Goal: Information Seeking & Learning: Learn about a topic

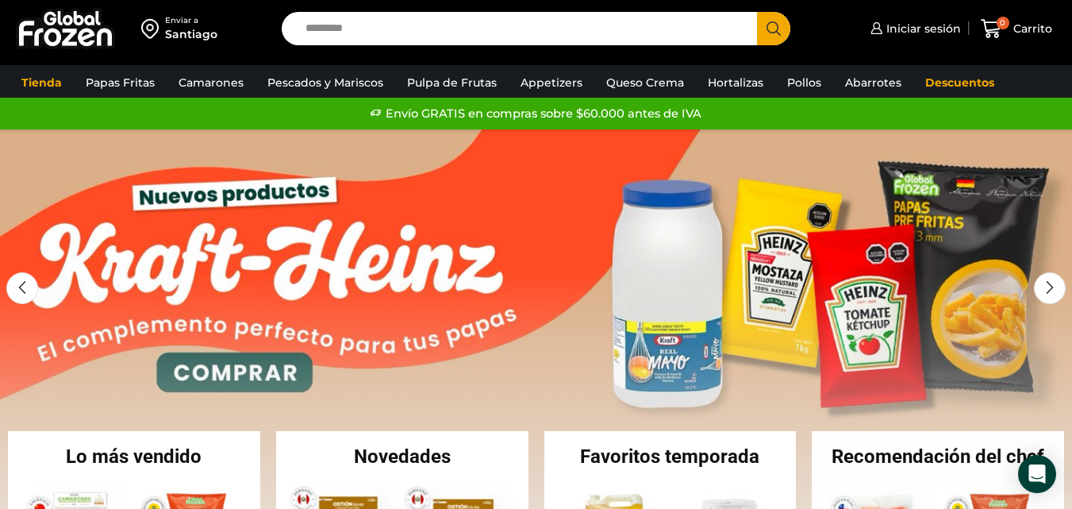
click at [186, 19] on div "Enviar a" at bounding box center [191, 20] width 52 height 11
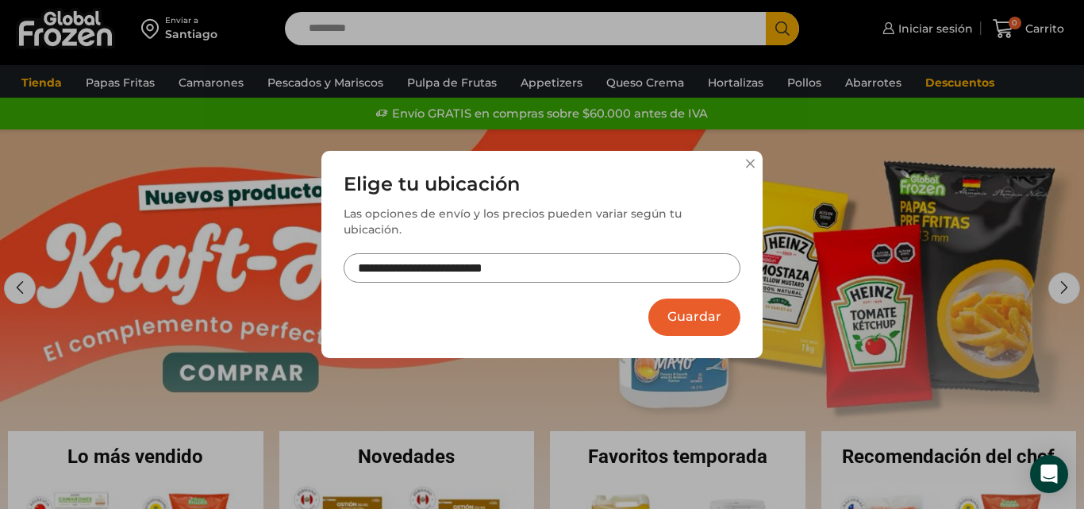
drag, startPoint x: 687, startPoint y: 320, endPoint x: 826, endPoint y: 217, distance: 172.5
click at [689, 313] on button "Guardar" at bounding box center [694, 316] width 92 height 37
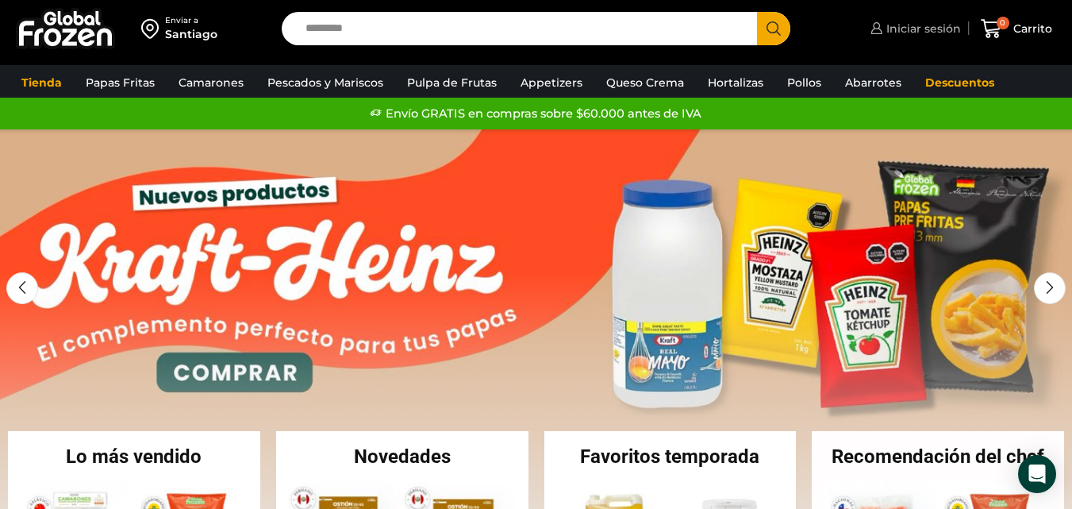
click at [920, 30] on span "Iniciar sesión" at bounding box center [921, 29] width 79 height 16
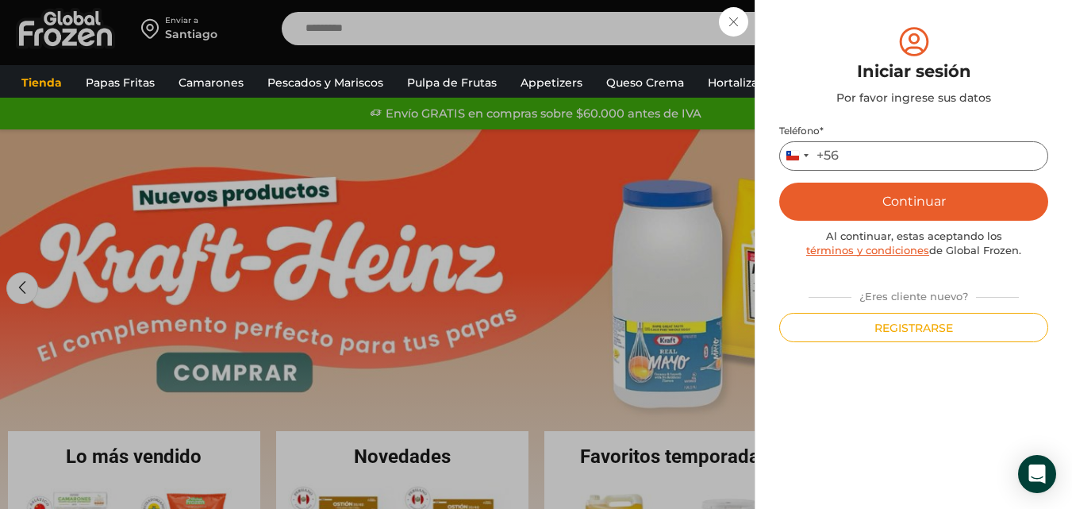
click at [894, 159] on input "Teléfono *" at bounding box center [913, 155] width 269 height 29
type input "*********"
click at [939, 198] on button "Continuar" at bounding box center [913, 201] width 269 height 38
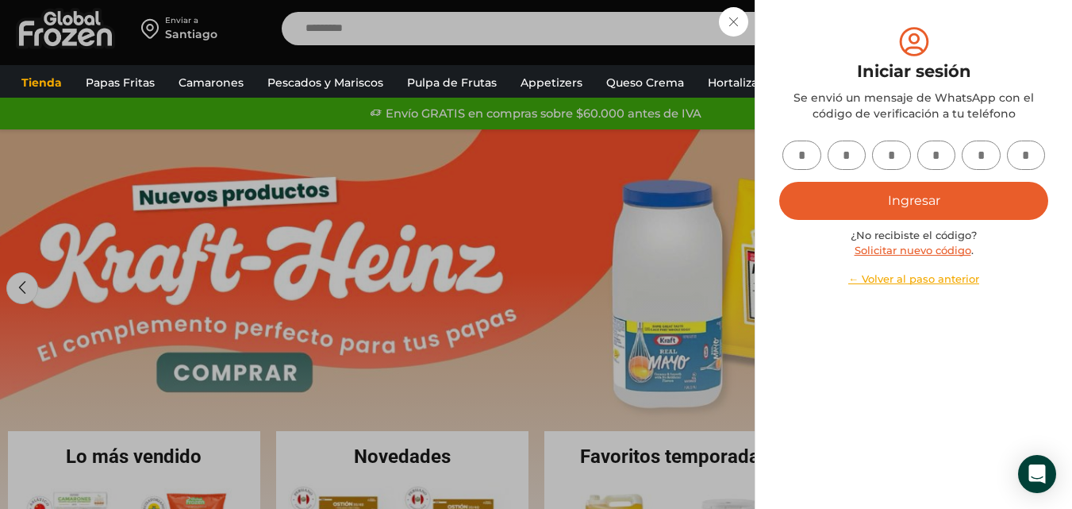
drag, startPoint x: 812, startPoint y: 150, endPoint x: 934, endPoint y: 199, distance: 131.0
click at [813, 151] on input "text" at bounding box center [801, 154] width 39 height 29
type input "*"
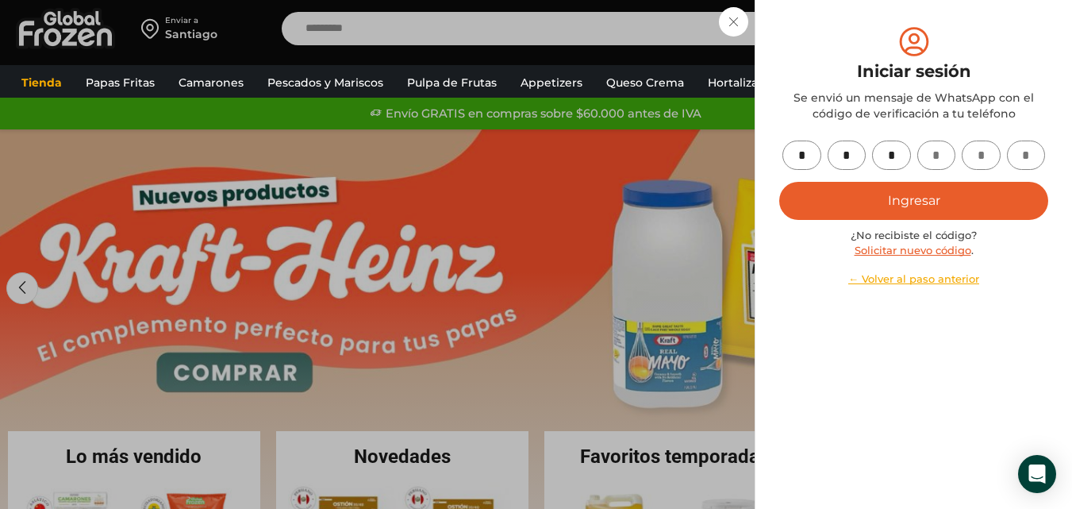
type input "*"
click at [904, 198] on button "Ingresar" at bounding box center [913, 201] width 269 height 38
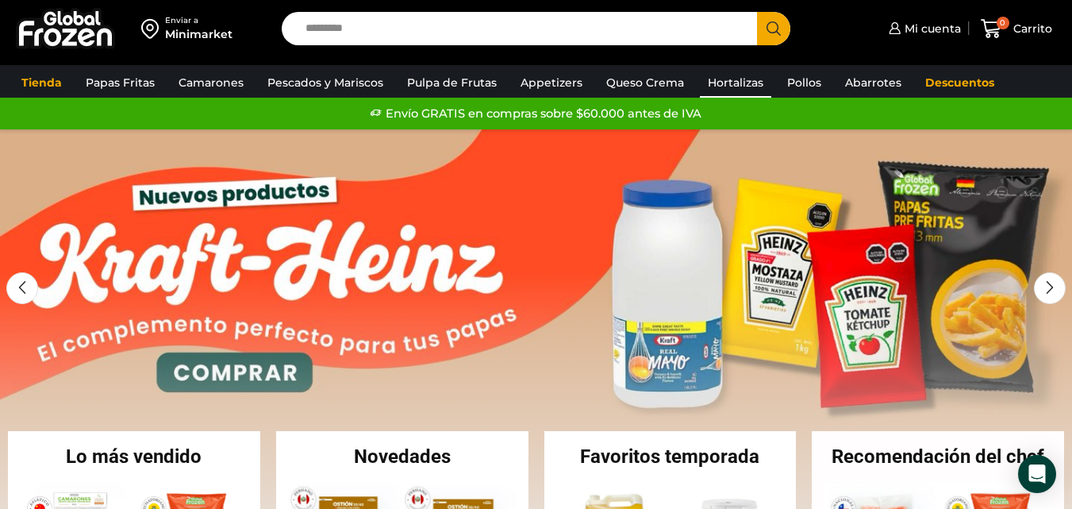
click at [724, 81] on link "Hortalizas" at bounding box center [735, 82] width 71 height 30
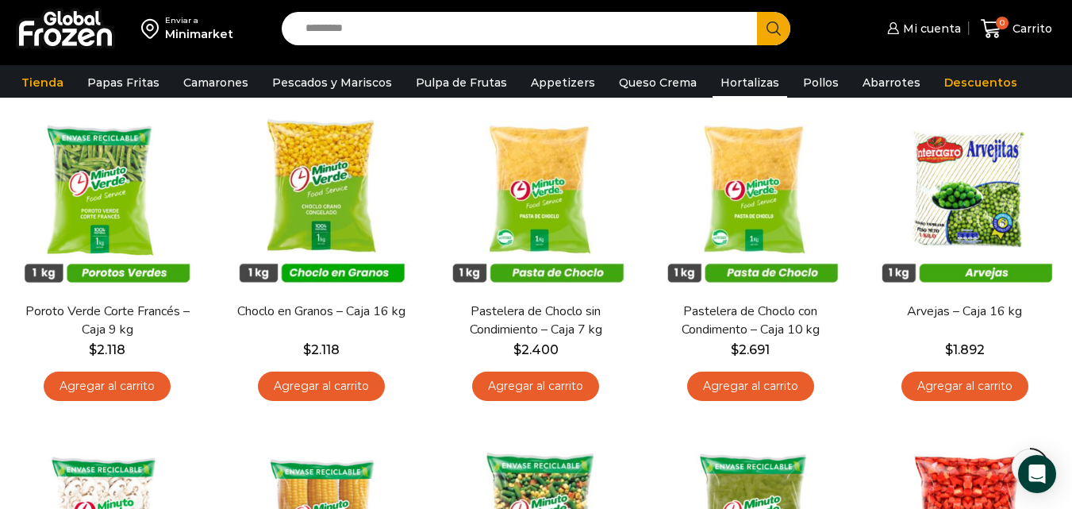
scroll to position [79, 0]
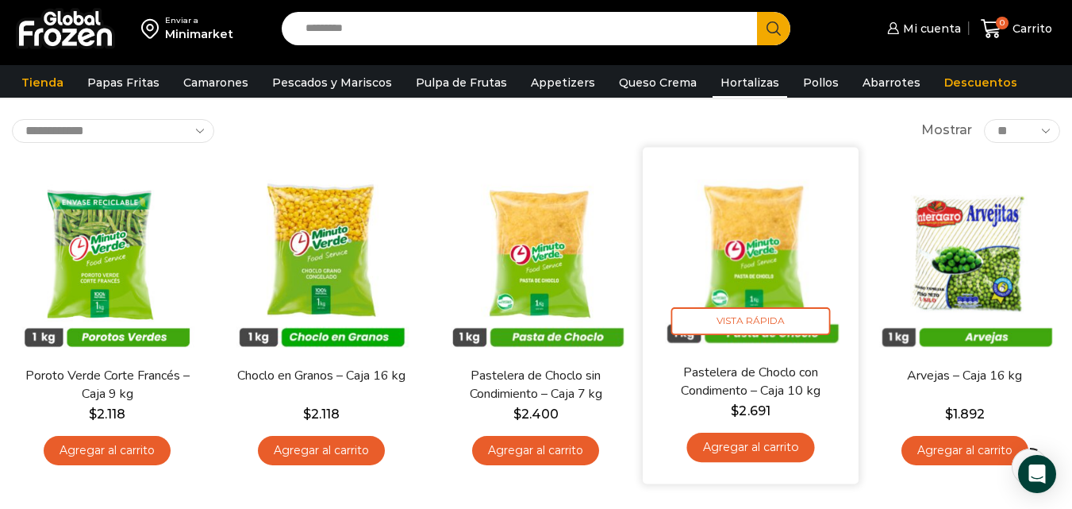
click at [759, 243] on img at bounding box center [751, 255] width 192 height 192
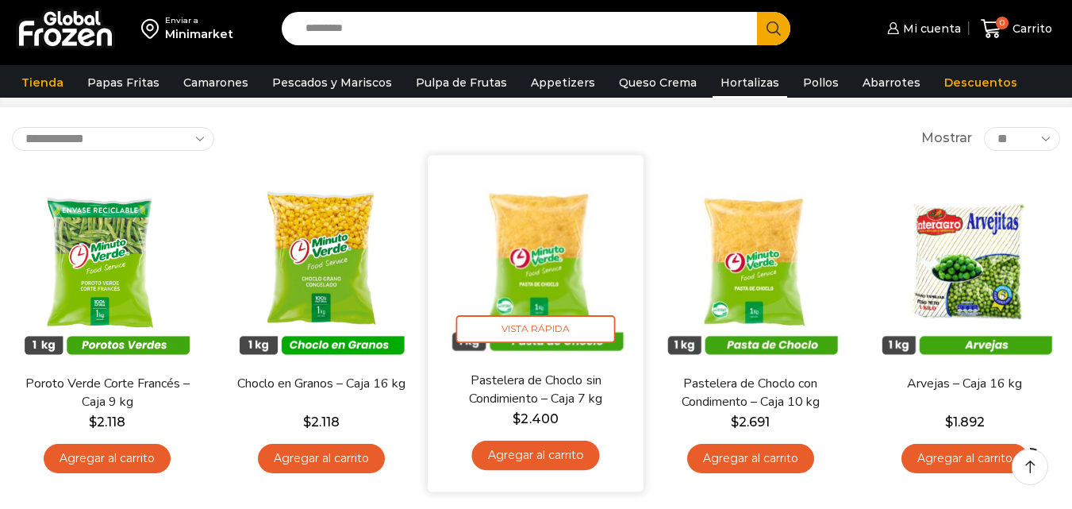
scroll to position [79, 0]
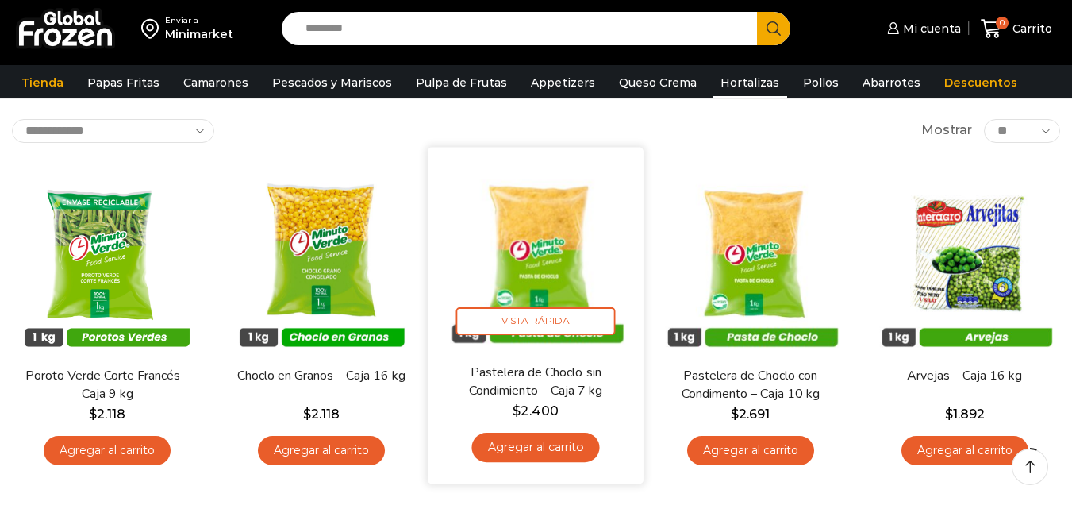
click at [543, 254] on img at bounding box center [536, 255] width 192 height 192
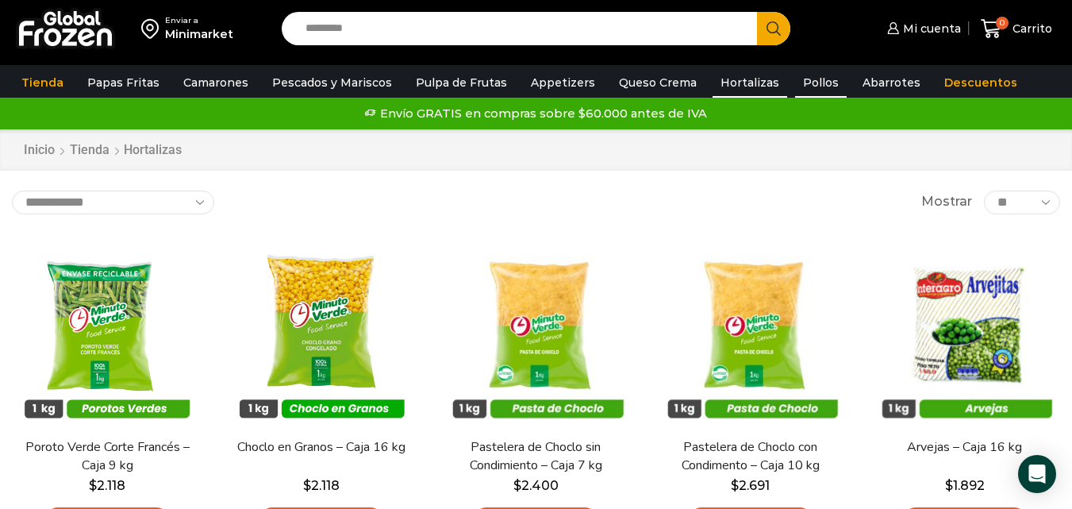
click at [803, 79] on link "Pollos" at bounding box center [821, 82] width 52 height 30
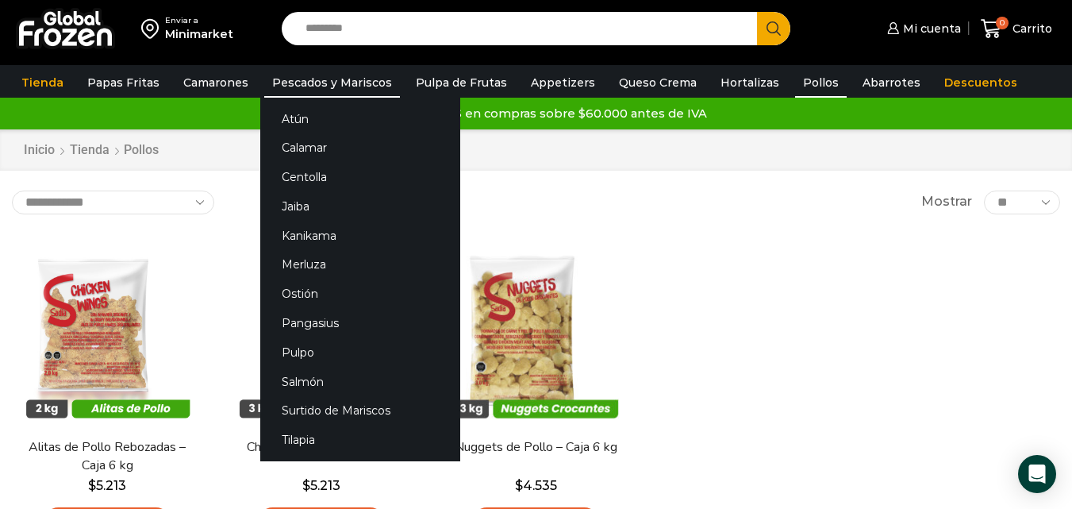
click at [324, 86] on link "Pescados y Mariscos" at bounding box center [332, 82] width 136 height 30
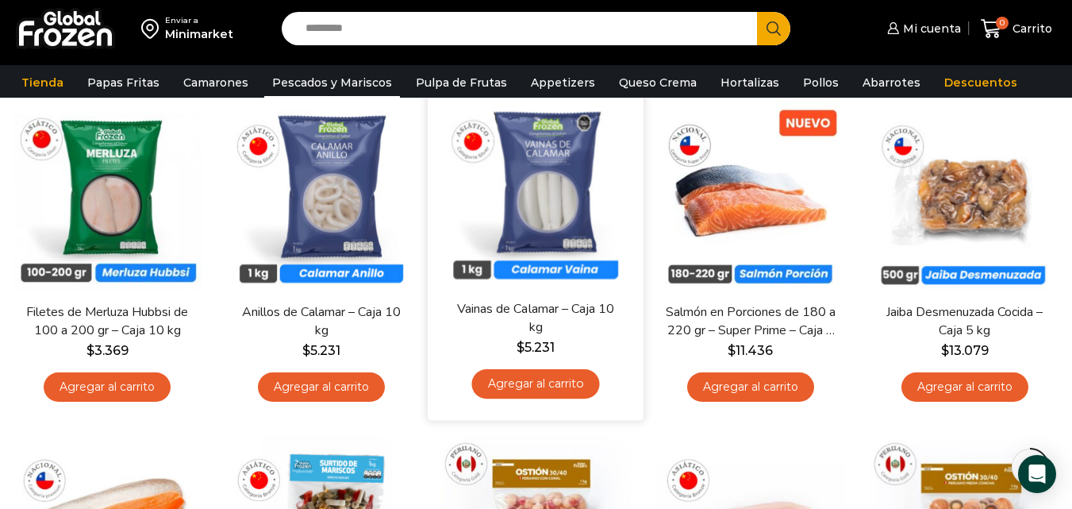
scroll to position [476, 0]
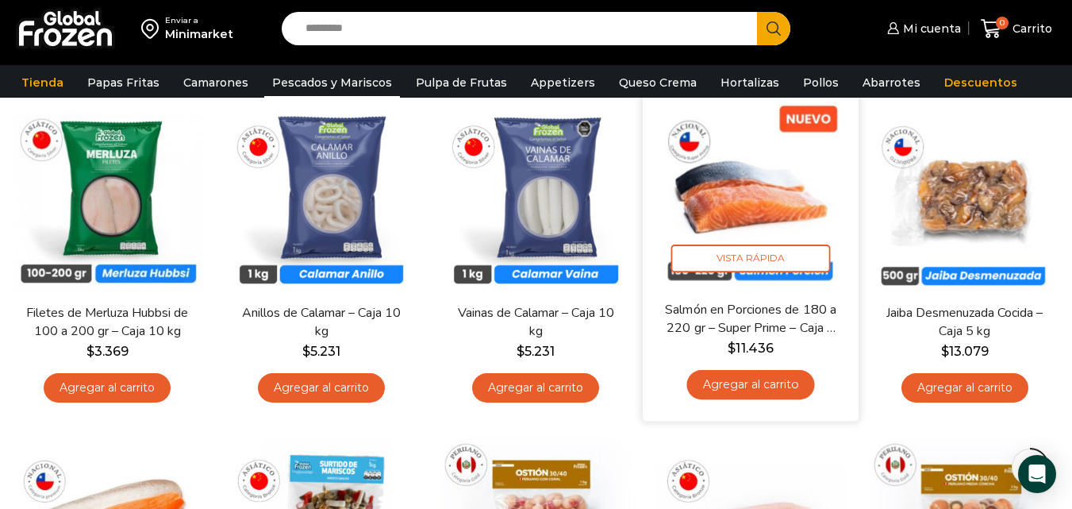
click at [741, 321] on link "Salmón en Porciones de 180 a 220 gr – Super Prime – Caja 5 kg" at bounding box center [750, 318] width 173 height 37
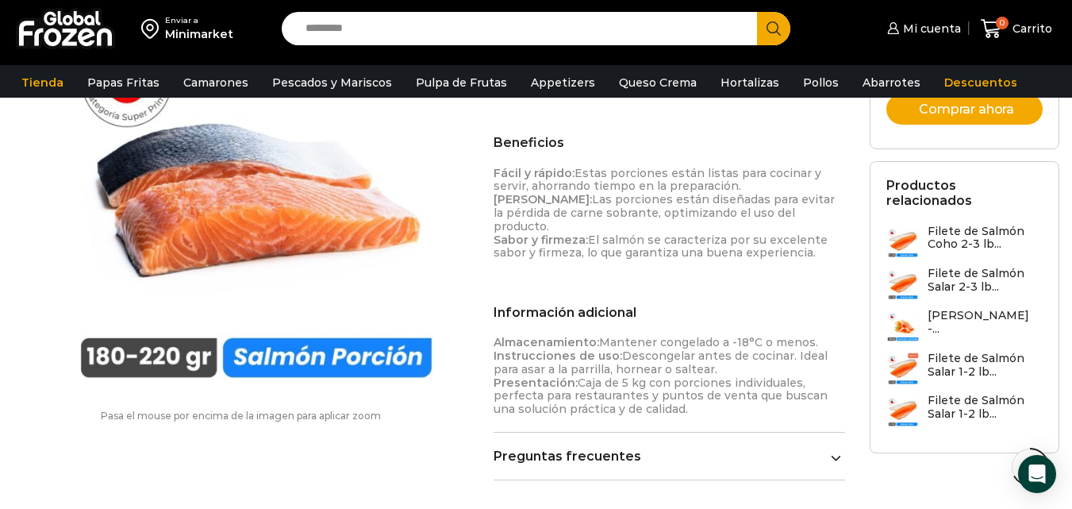
scroll to position [794, 0]
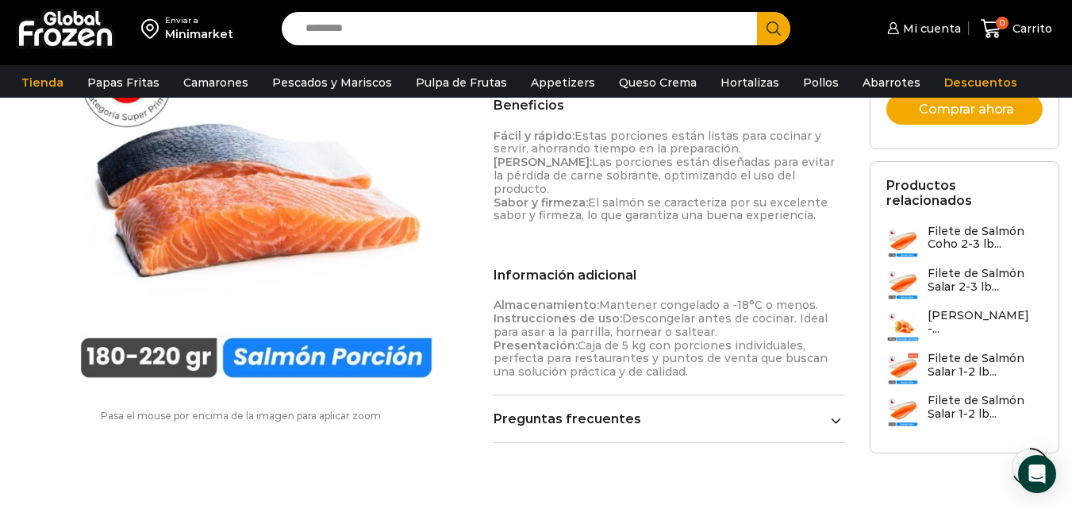
click at [809, 411] on link "Preguntas frecuentes" at bounding box center [669, 418] width 351 height 15
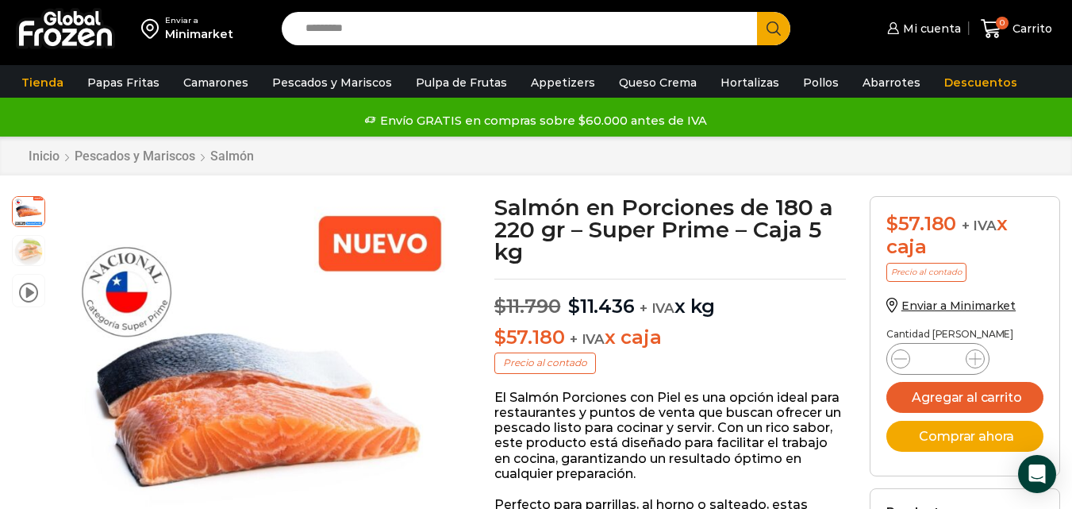
scroll to position [0, 0]
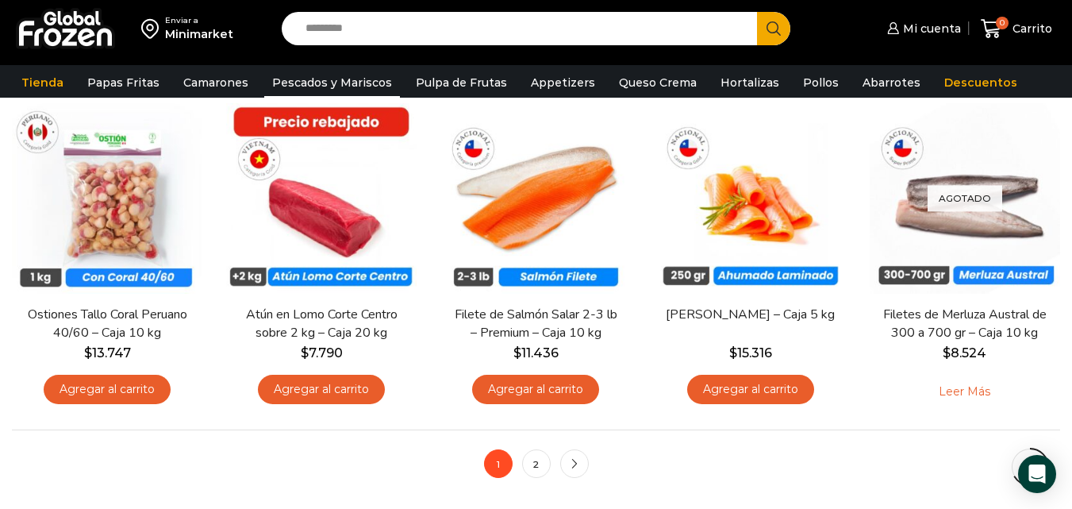
scroll to position [1190, 0]
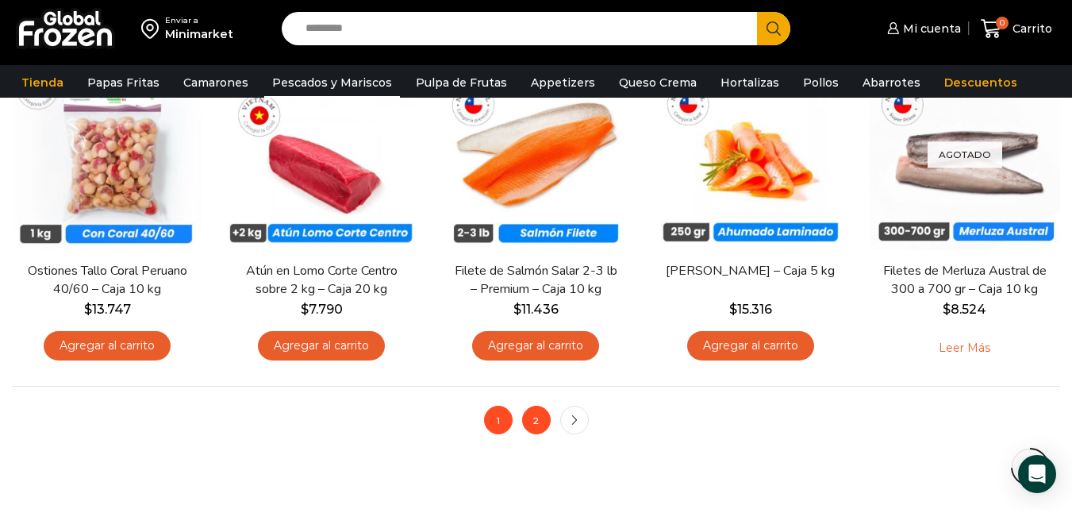
click at [544, 423] on link "2" at bounding box center [536, 419] width 29 height 29
click at [543, 423] on link "2" at bounding box center [536, 419] width 29 height 29
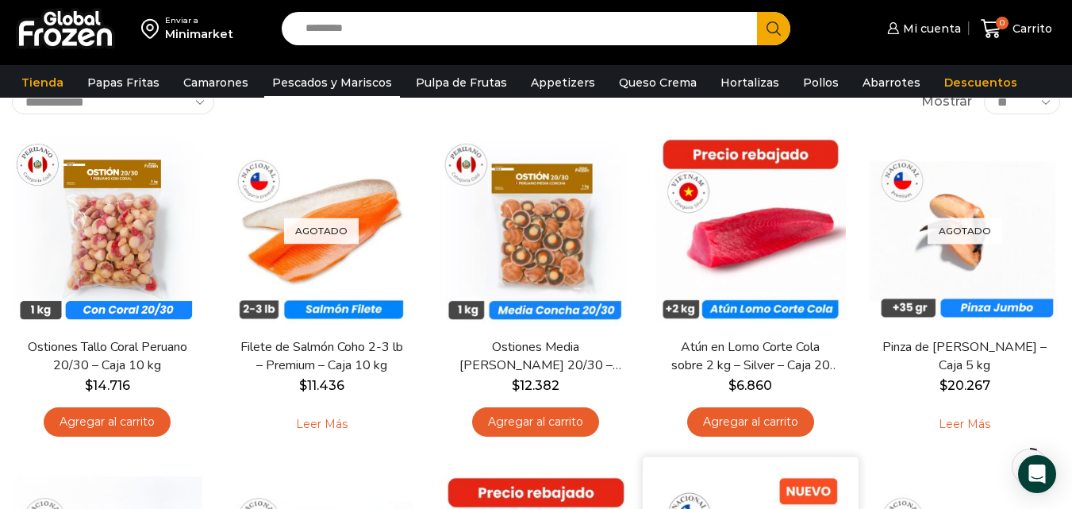
scroll to position [79, 0]
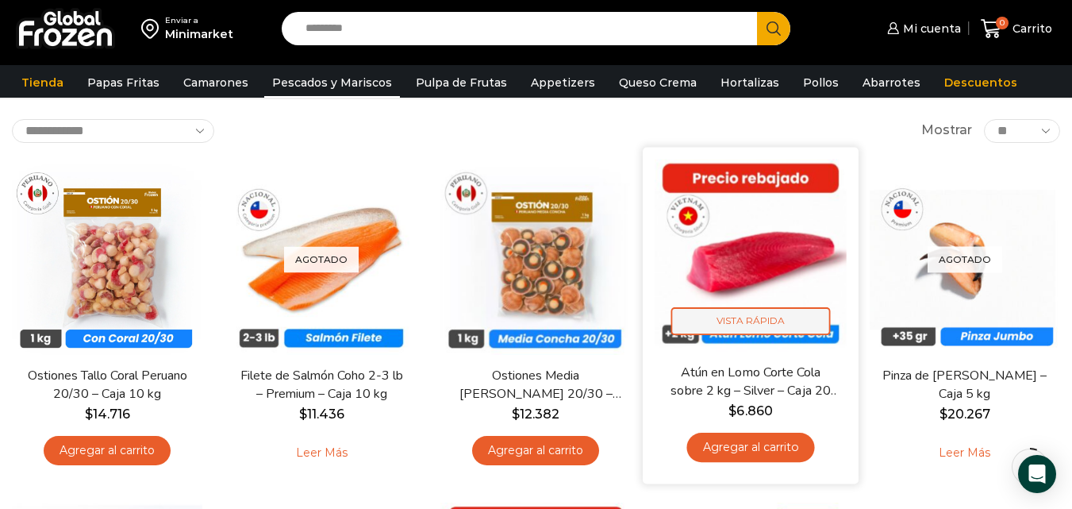
click at [745, 314] on span "Vista Rápida" at bounding box center [749, 321] width 159 height 28
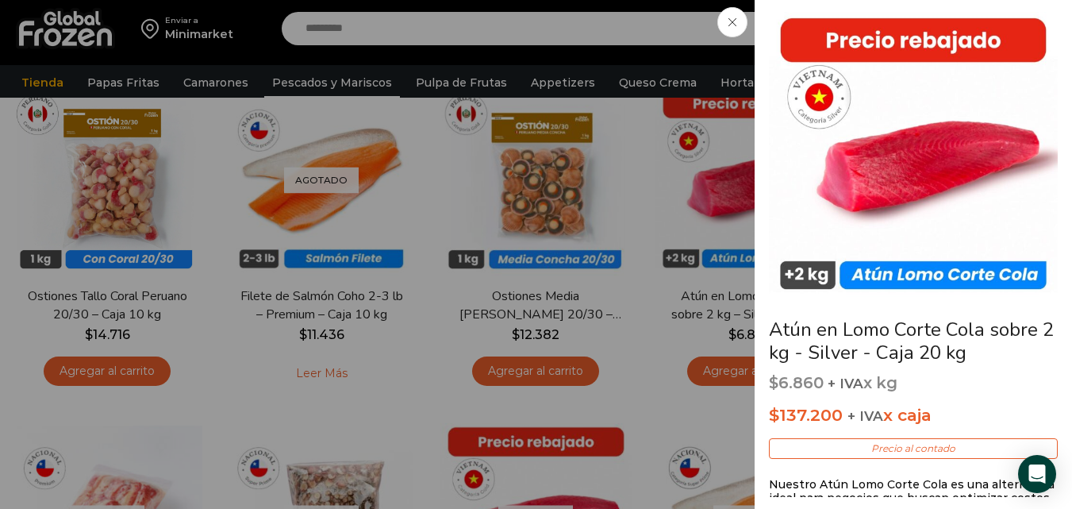
scroll to position [0, 0]
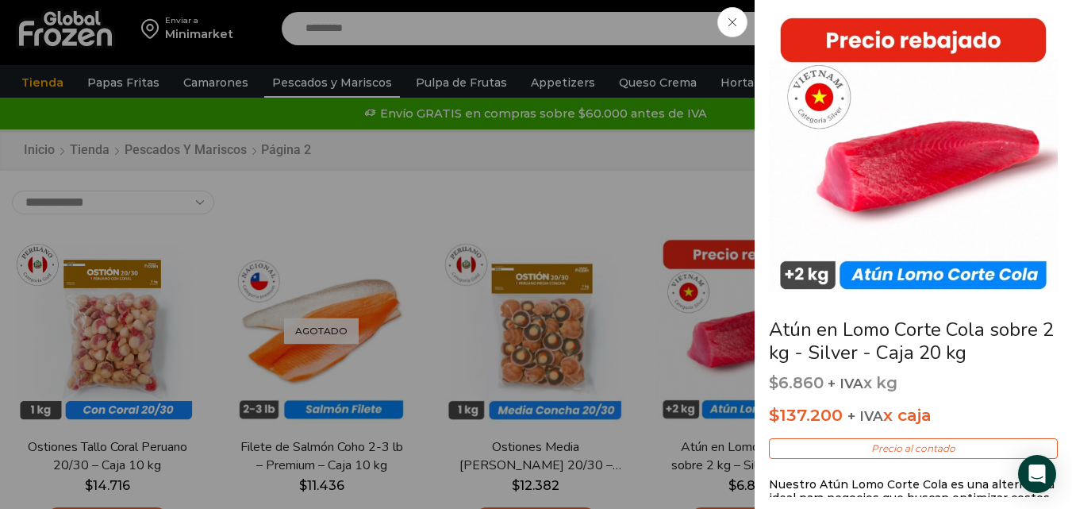
click at [618, 0] on div "Atún en Lomo Corte Cola sobre 2 kg - Silver - Caja 20 kg $ 6.860 + IVA x kg $ 1…" at bounding box center [536, 0] width 1072 height 0
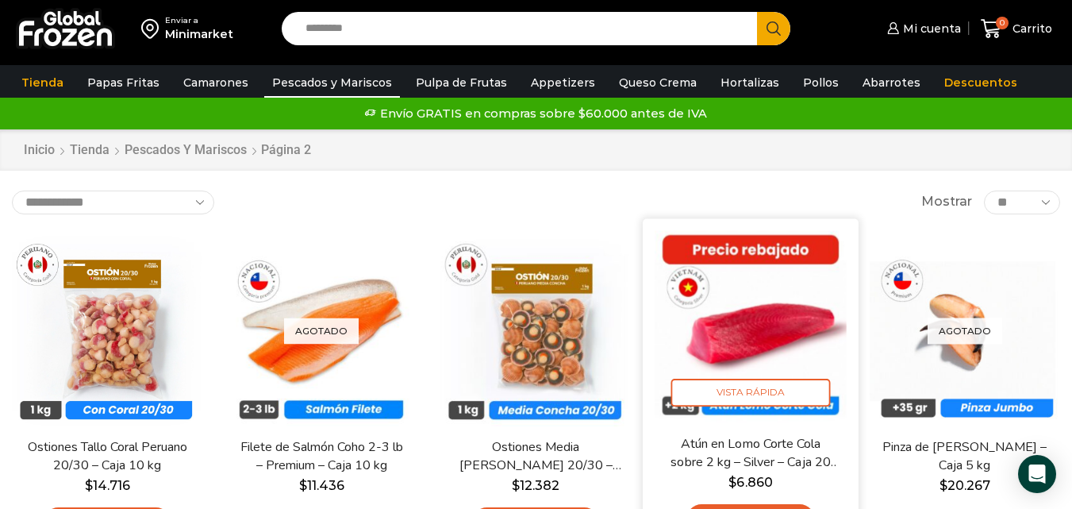
click at [770, 248] on img at bounding box center [751, 326] width 192 height 192
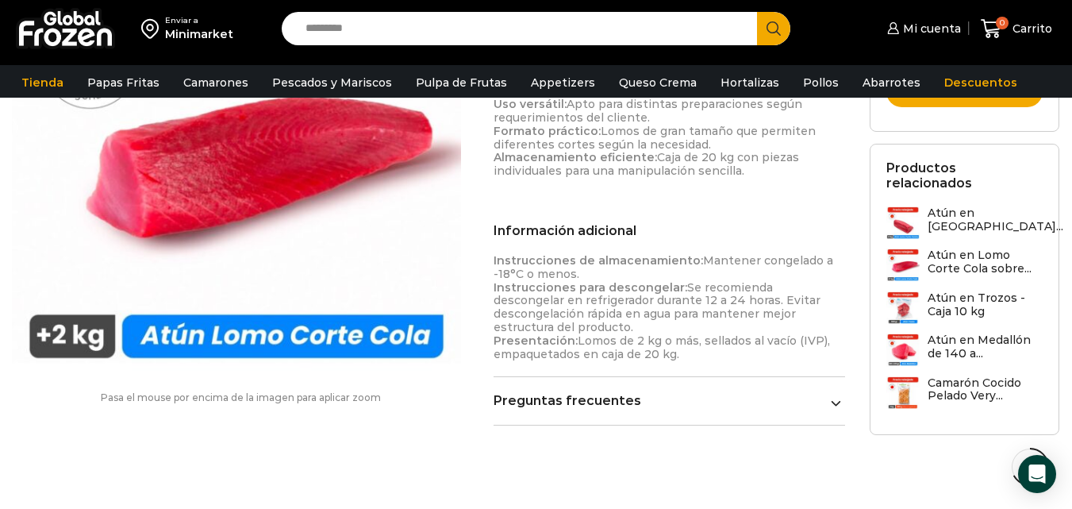
scroll to position [874, 0]
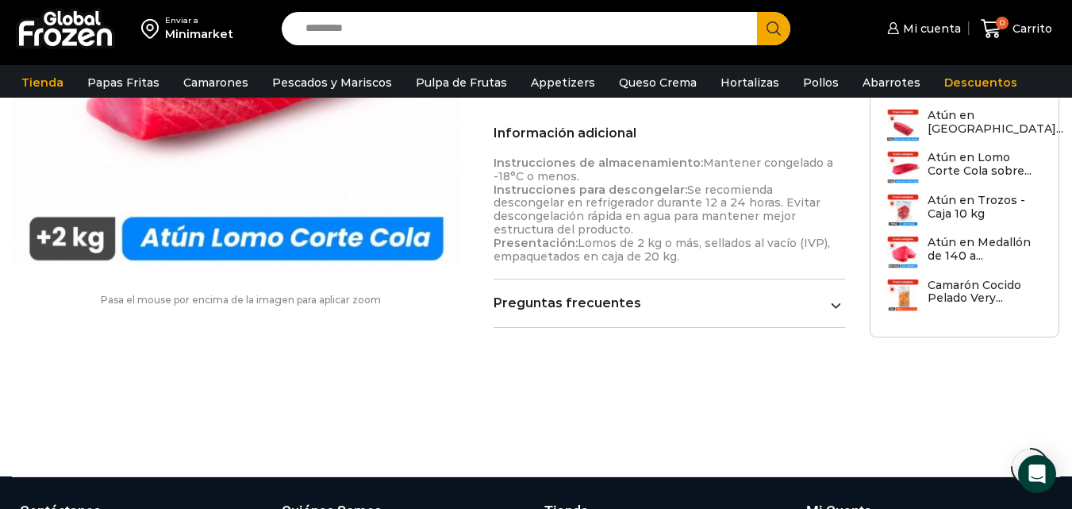
click at [761, 296] on link "Preguntas frecuentes" at bounding box center [669, 302] width 351 height 15
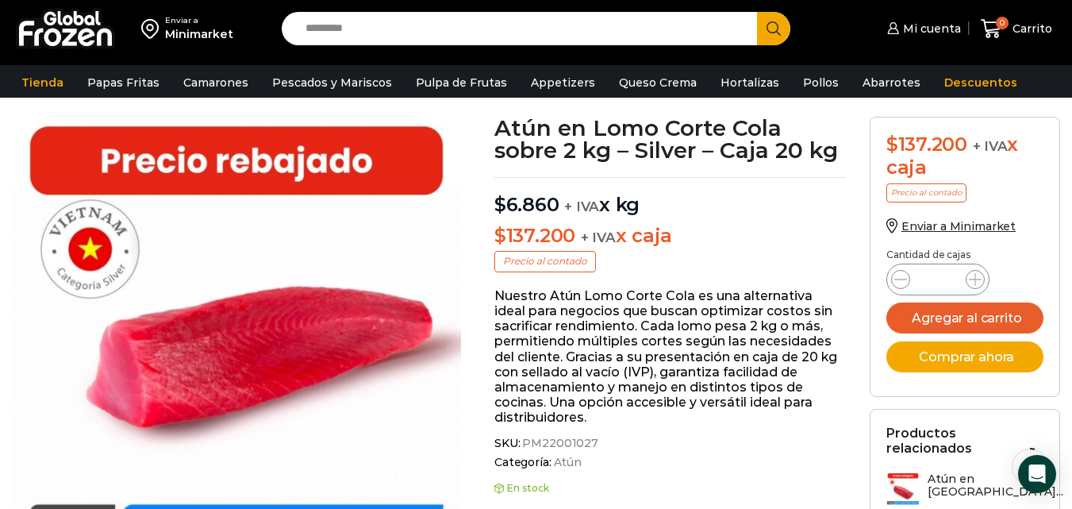
scroll to position [0, 0]
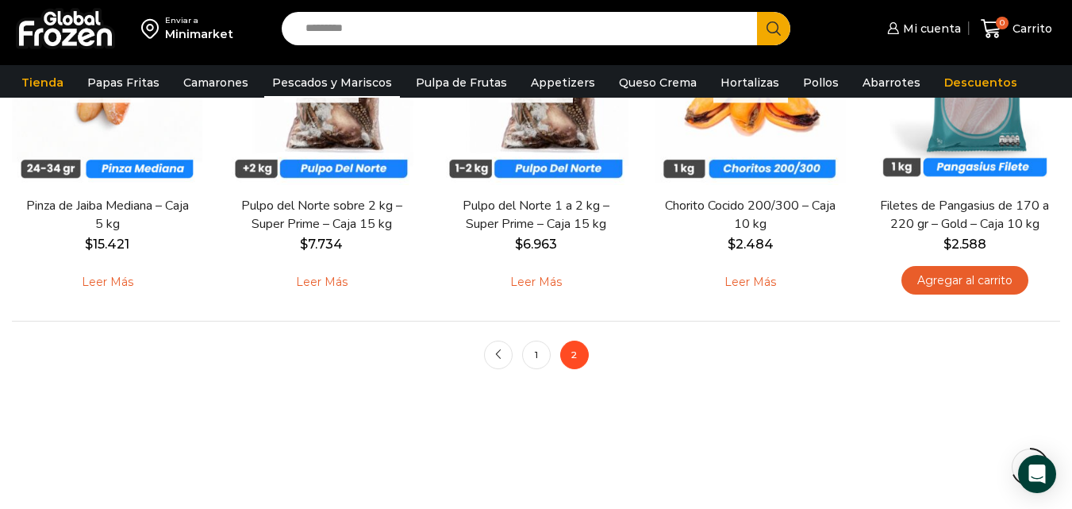
scroll to position [952, 0]
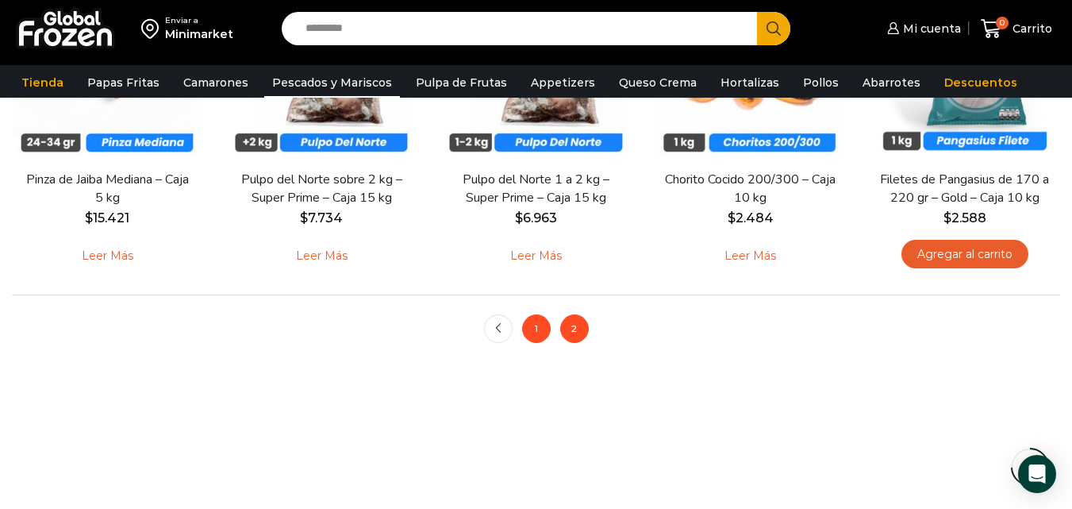
click at [547, 330] on link "1" at bounding box center [536, 328] width 29 height 29
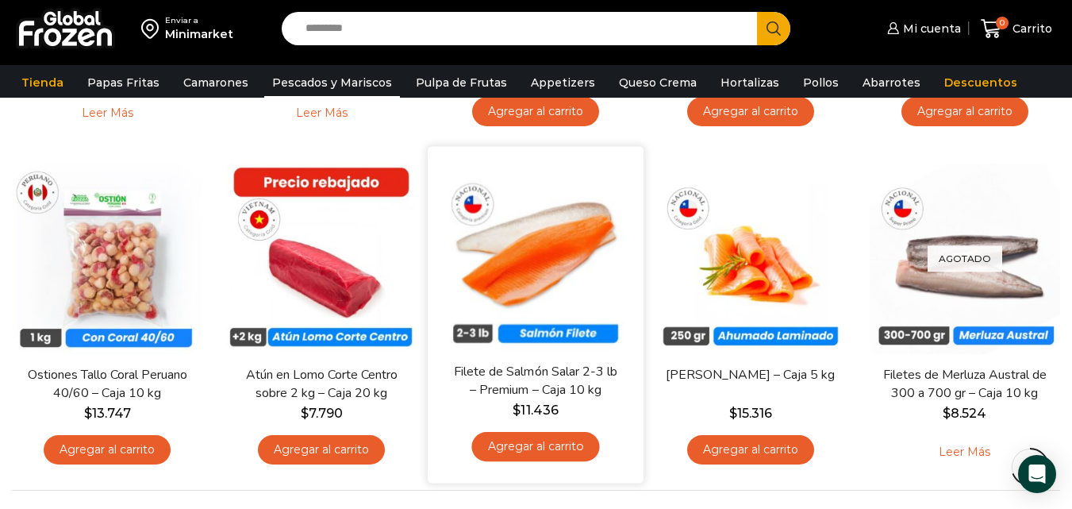
scroll to position [1111, 0]
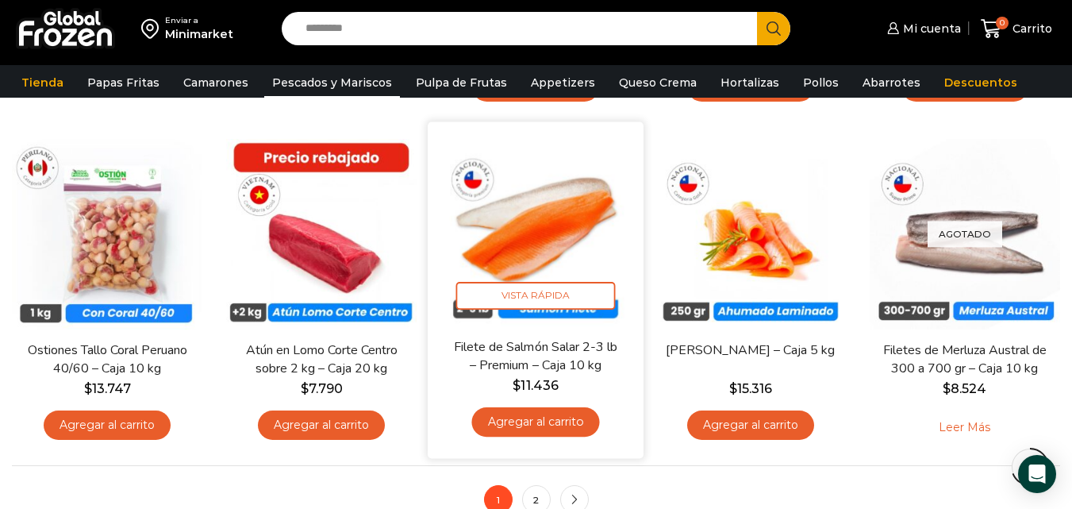
click at [524, 238] on img at bounding box center [536, 230] width 192 height 192
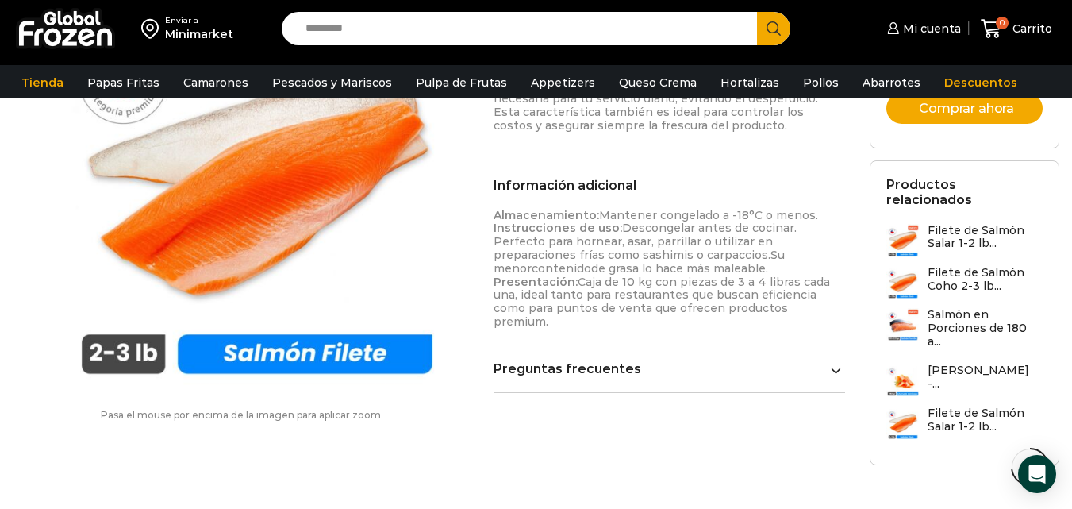
scroll to position [1111, 0]
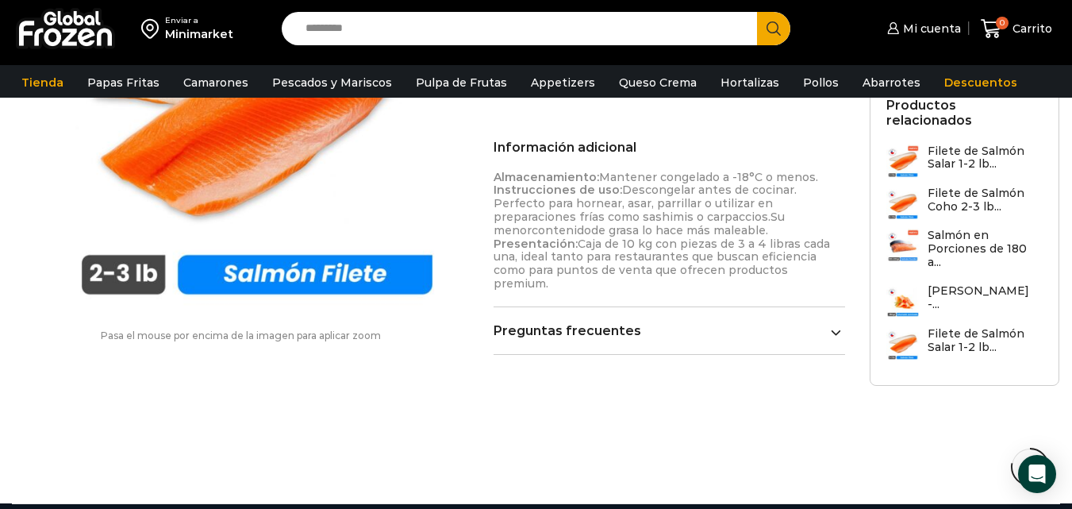
click at [736, 327] on div "Preguntas frecuentes ¿Cómo debo almacenar este producto? El salmón Salar debe m…" at bounding box center [669, 339] width 351 height 32
drag, startPoint x: 821, startPoint y: 312, endPoint x: 812, endPoint y: 315, distance: 9.3
click at [820, 323] on link "Preguntas frecuentes" at bounding box center [669, 330] width 351 height 15
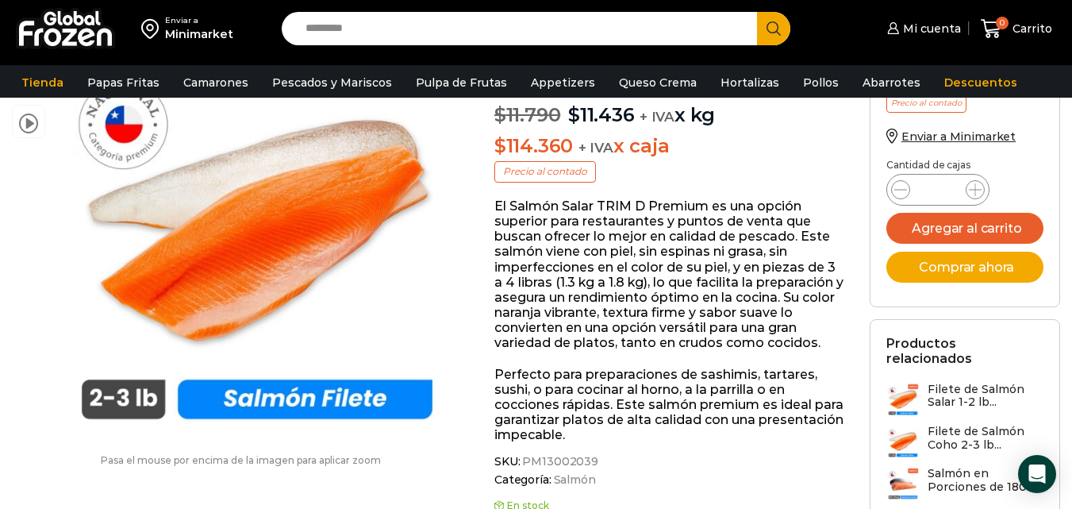
scroll to position [0, 0]
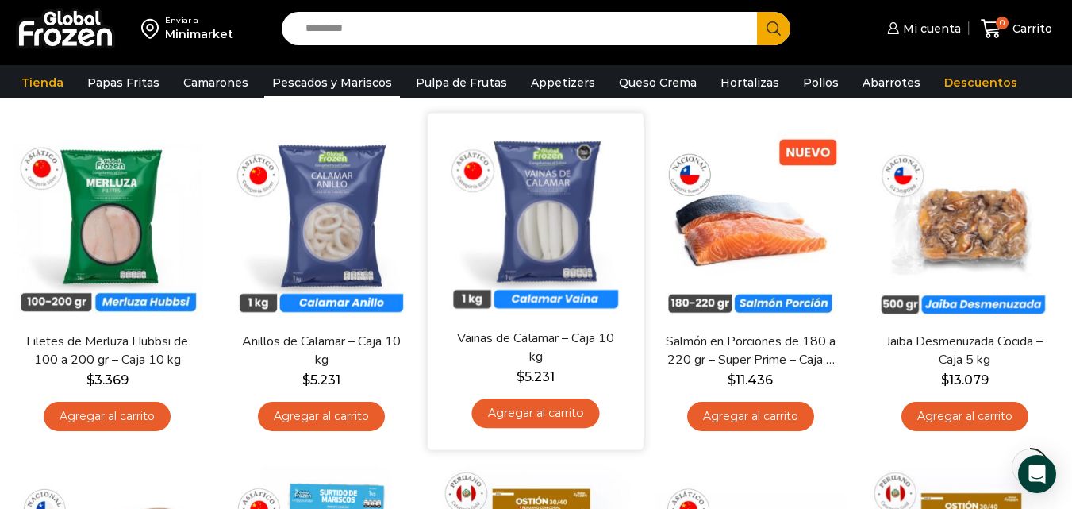
scroll to position [476, 0]
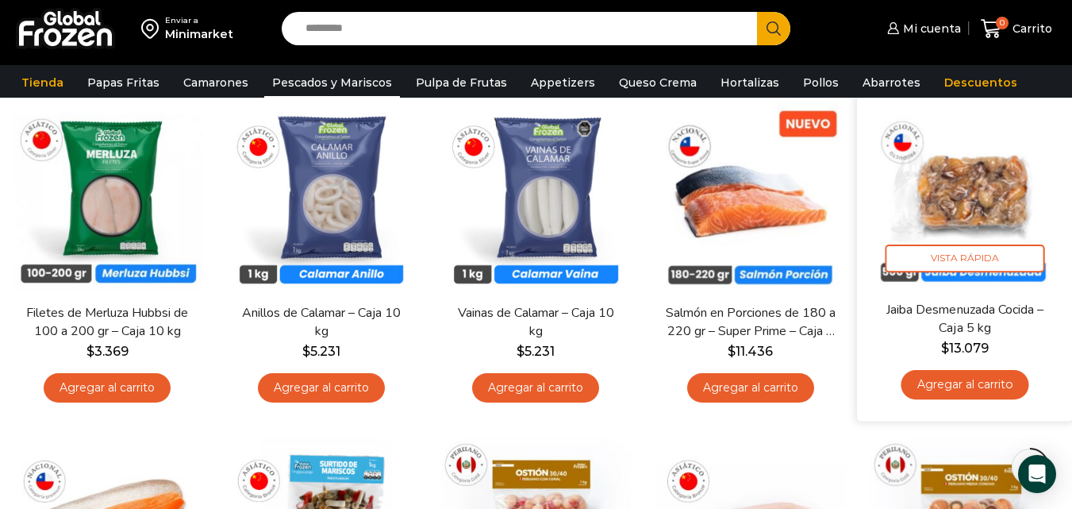
click at [957, 184] on img at bounding box center [965, 192] width 192 height 192
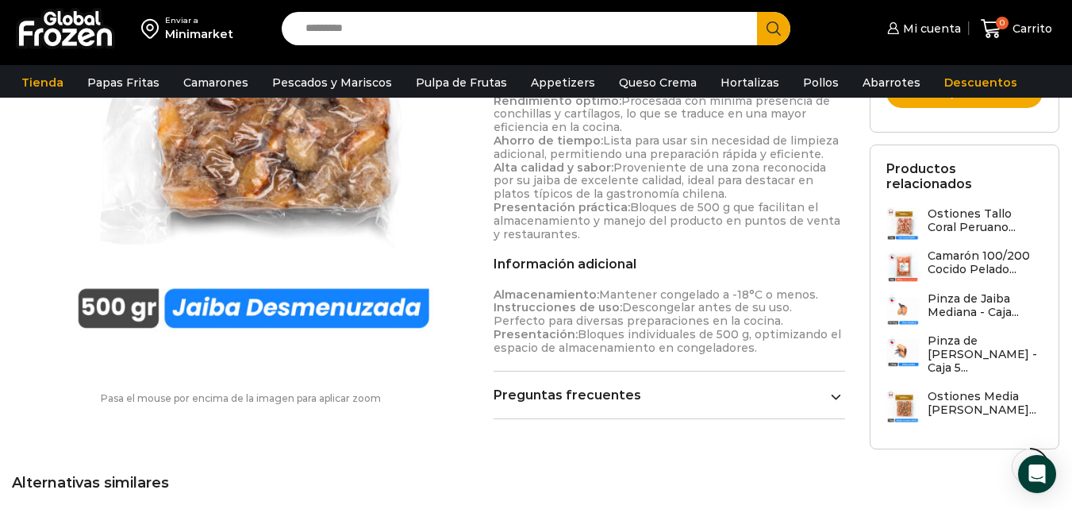
scroll to position [715, 0]
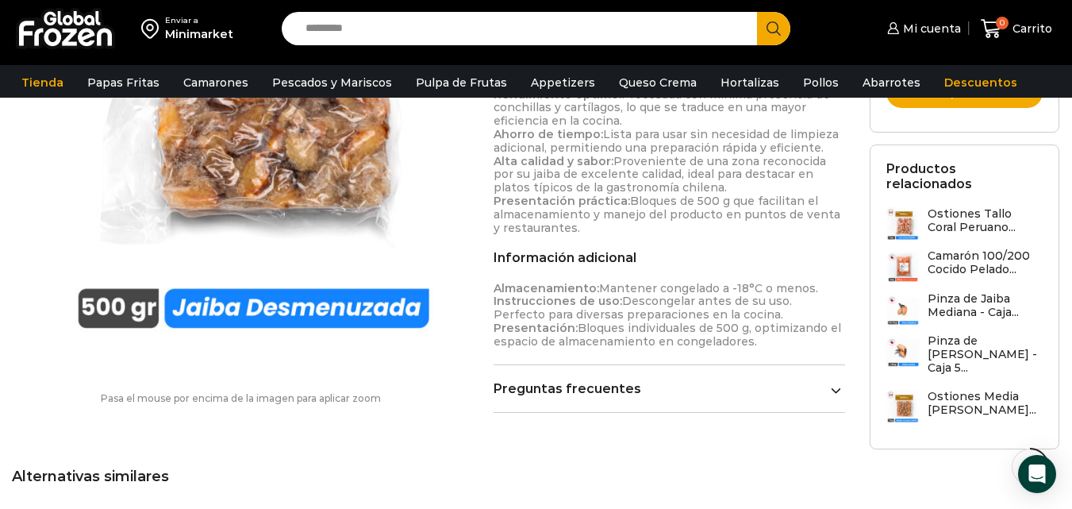
click at [673, 393] on link "Preguntas frecuentes" at bounding box center [669, 388] width 351 height 15
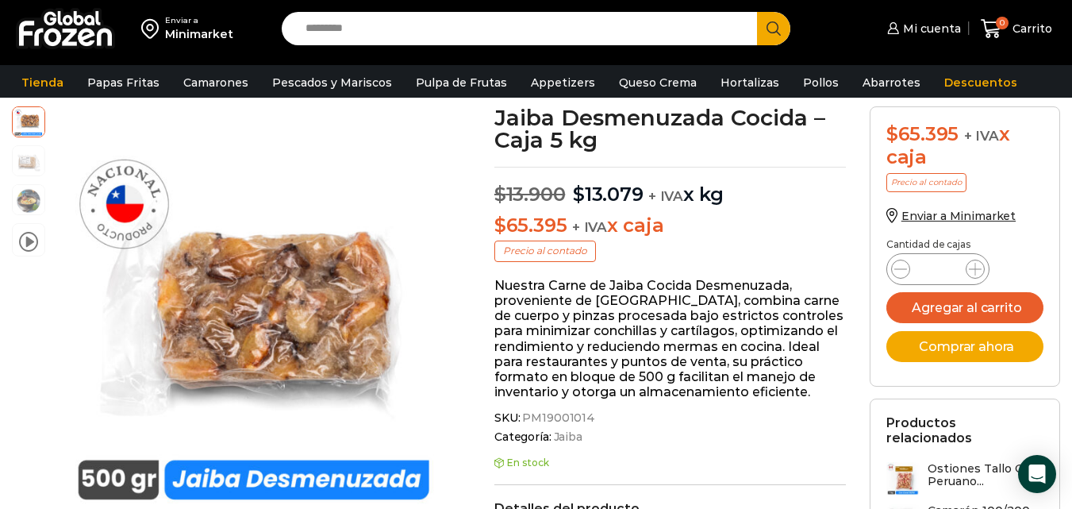
scroll to position [0, 0]
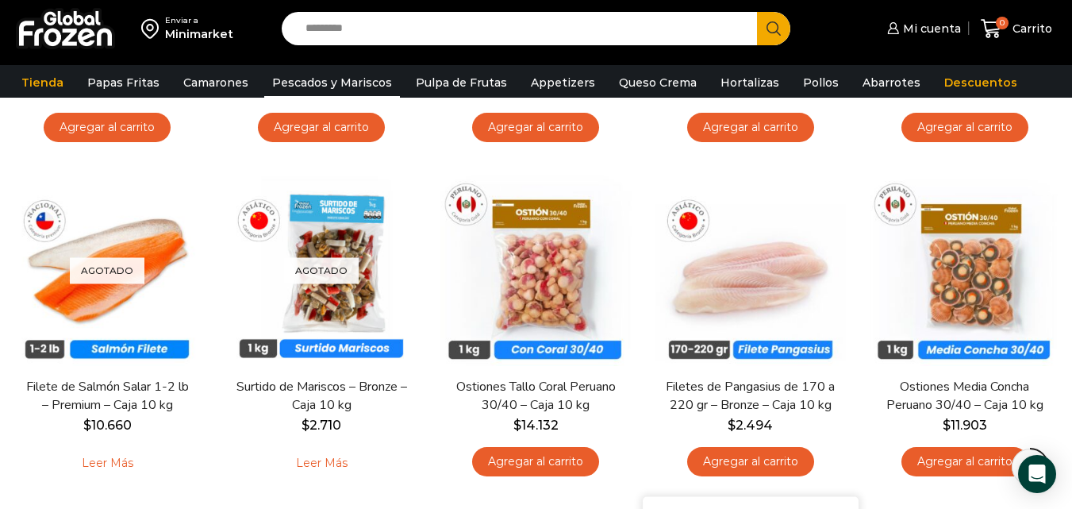
scroll to position [706, 0]
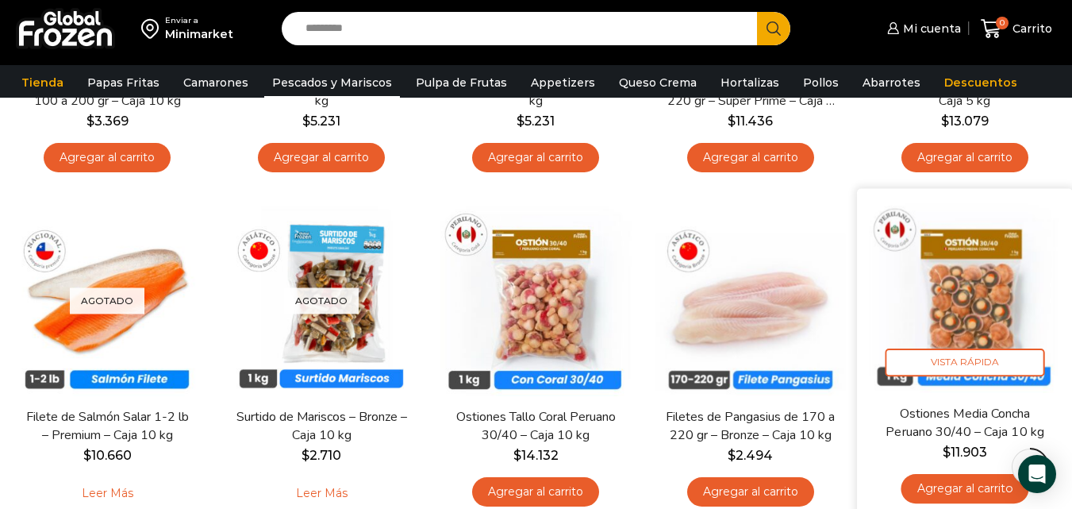
click at [958, 298] on img at bounding box center [965, 296] width 192 height 192
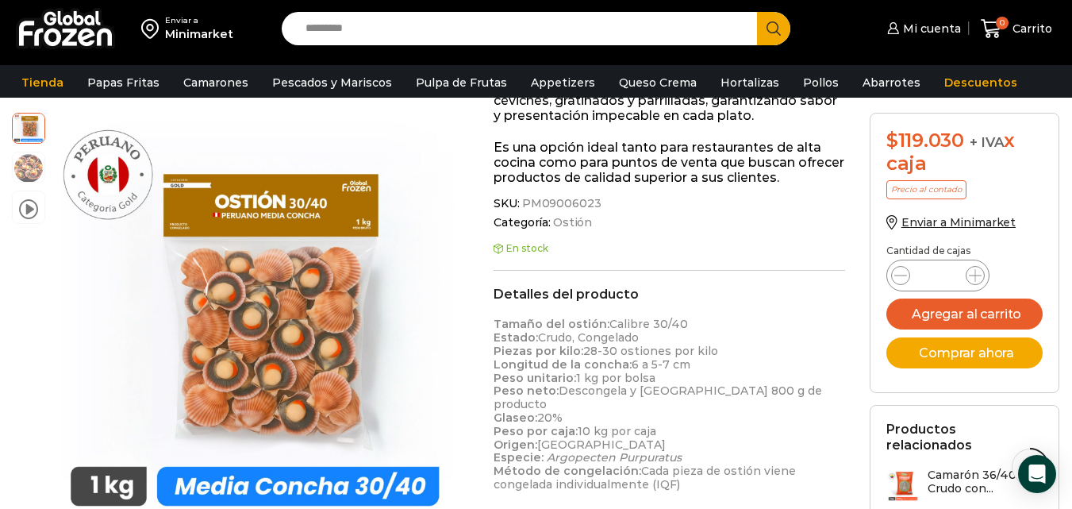
scroll to position [398, 0]
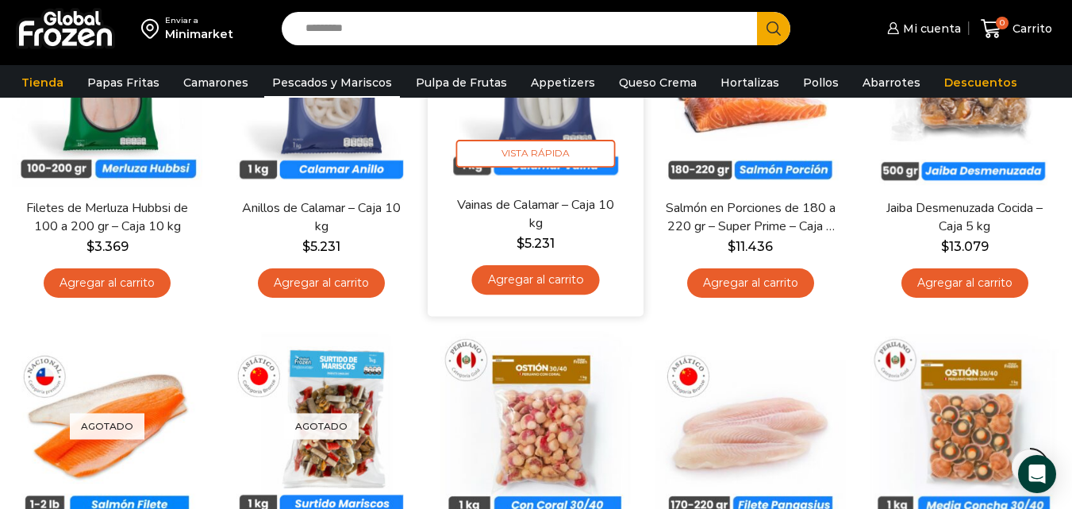
scroll to position [468, 0]
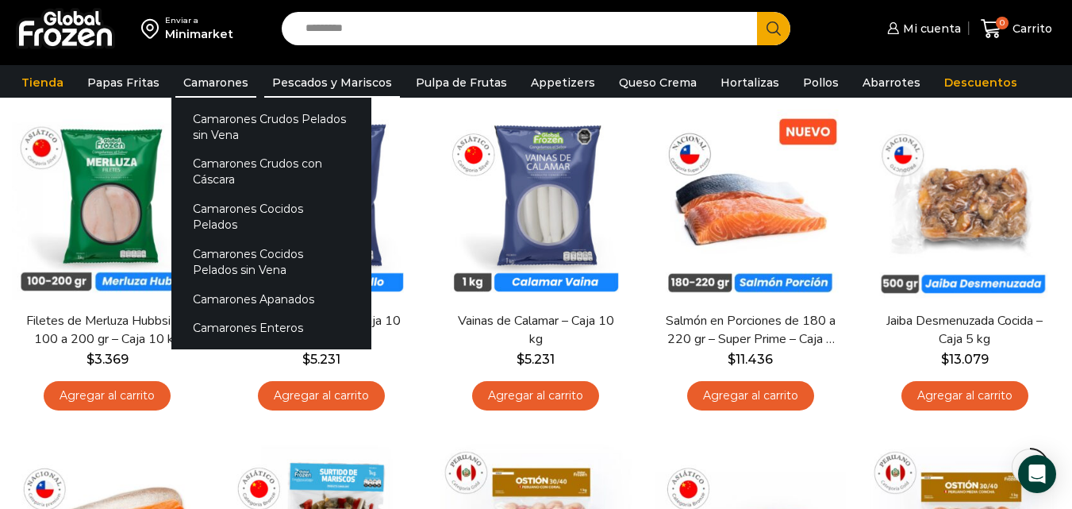
click at [198, 74] on link "Camarones" at bounding box center [215, 82] width 81 height 30
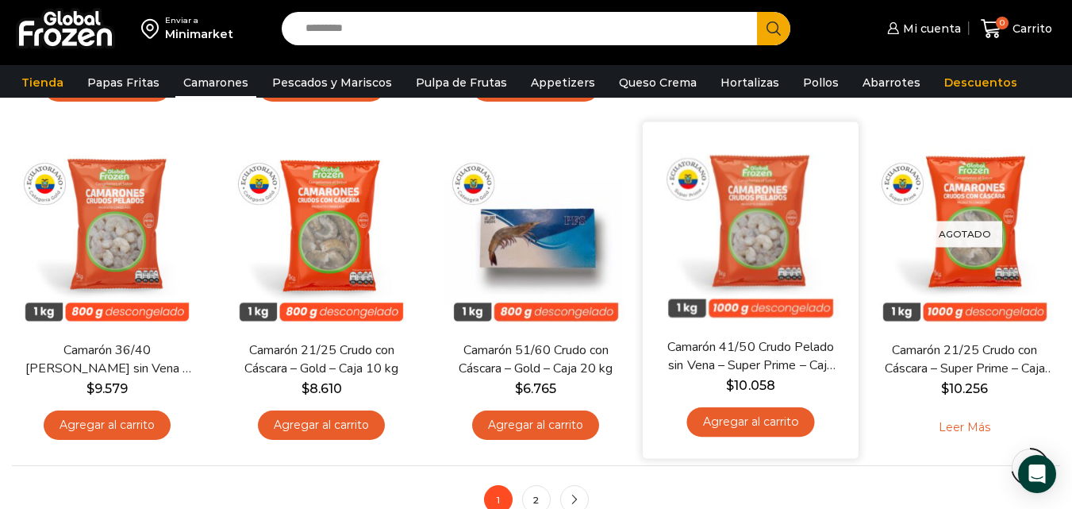
scroll to position [1190, 0]
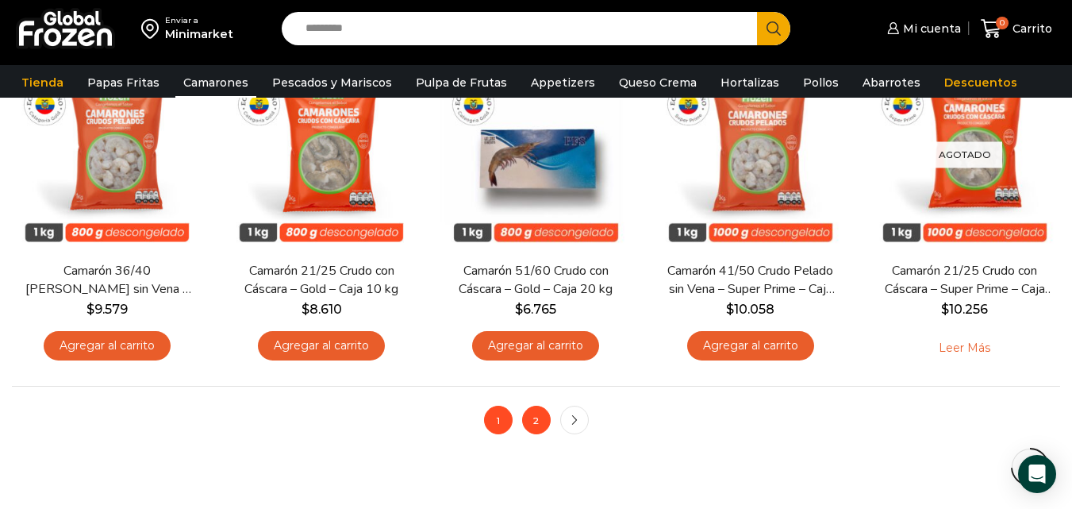
click at [540, 427] on link "2" at bounding box center [536, 419] width 29 height 29
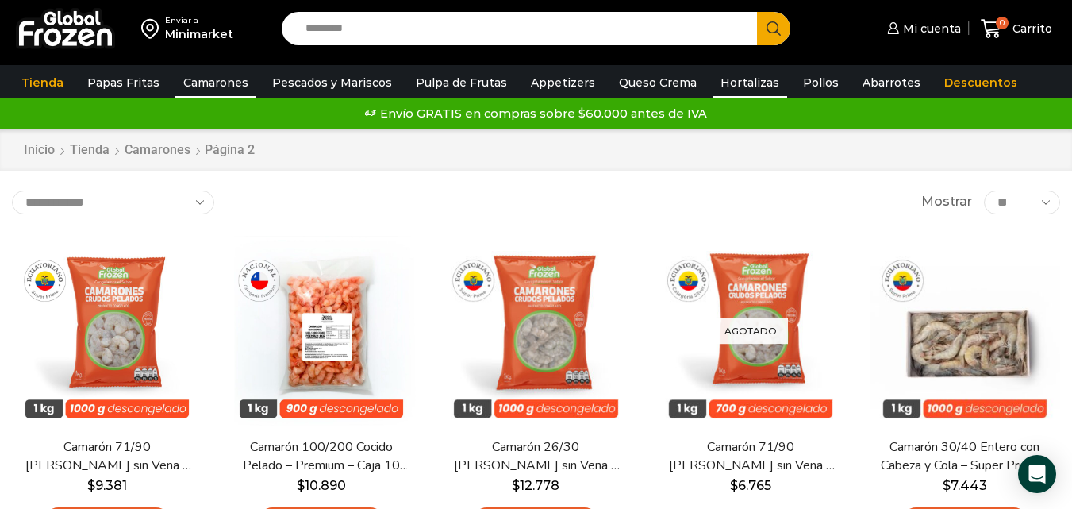
click at [717, 81] on link "Hortalizas" at bounding box center [750, 82] width 75 height 30
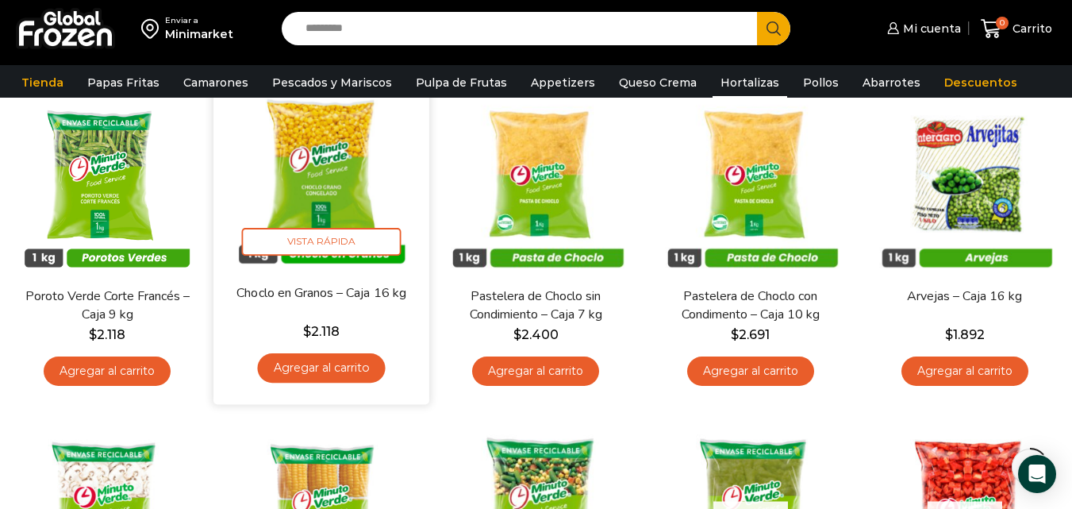
click at [328, 167] on img at bounding box center [321, 175] width 192 height 192
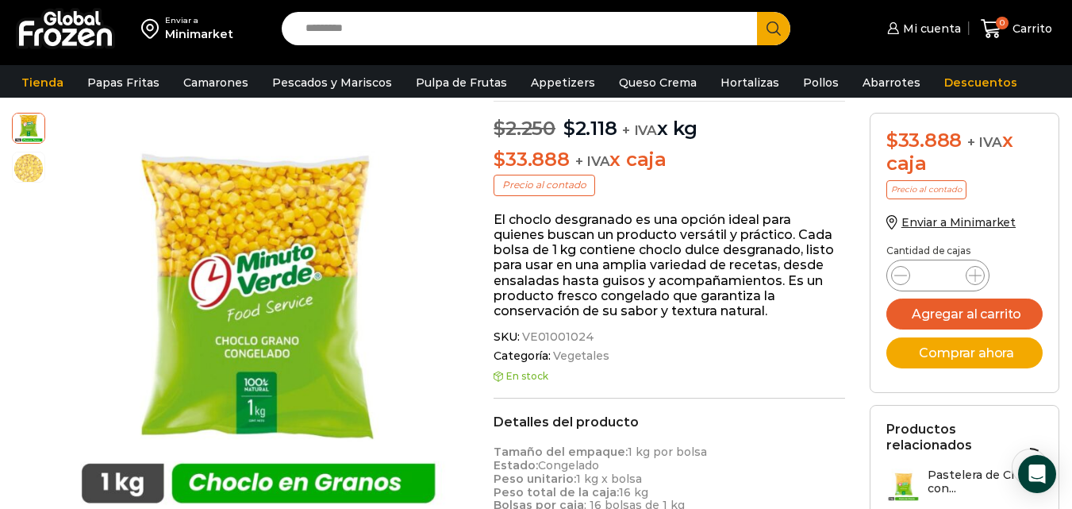
scroll to position [80, 0]
